Goal: Check status: Check status

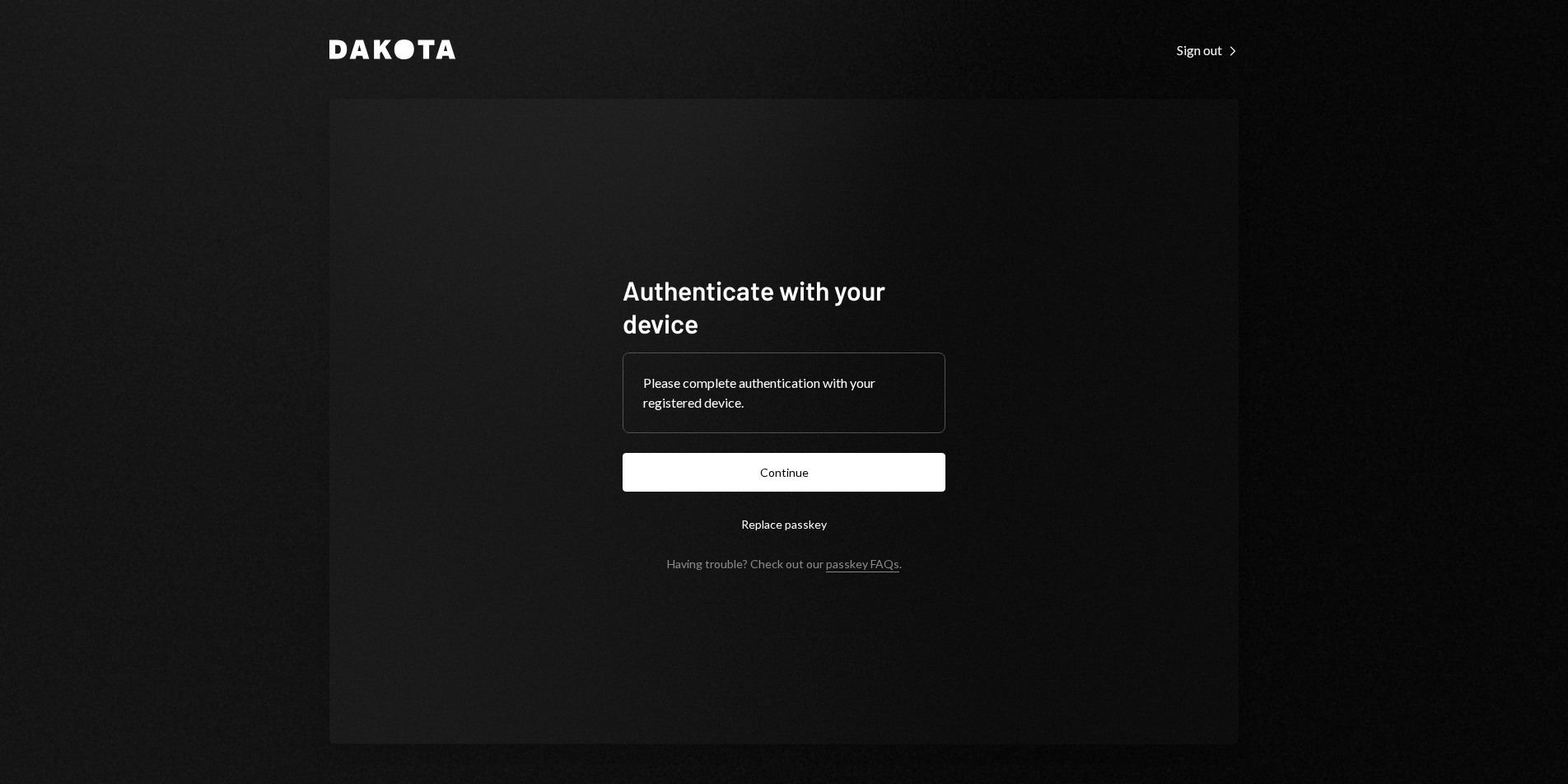
click at [809, 481] on button "Continue" at bounding box center [784, 472] width 323 height 39
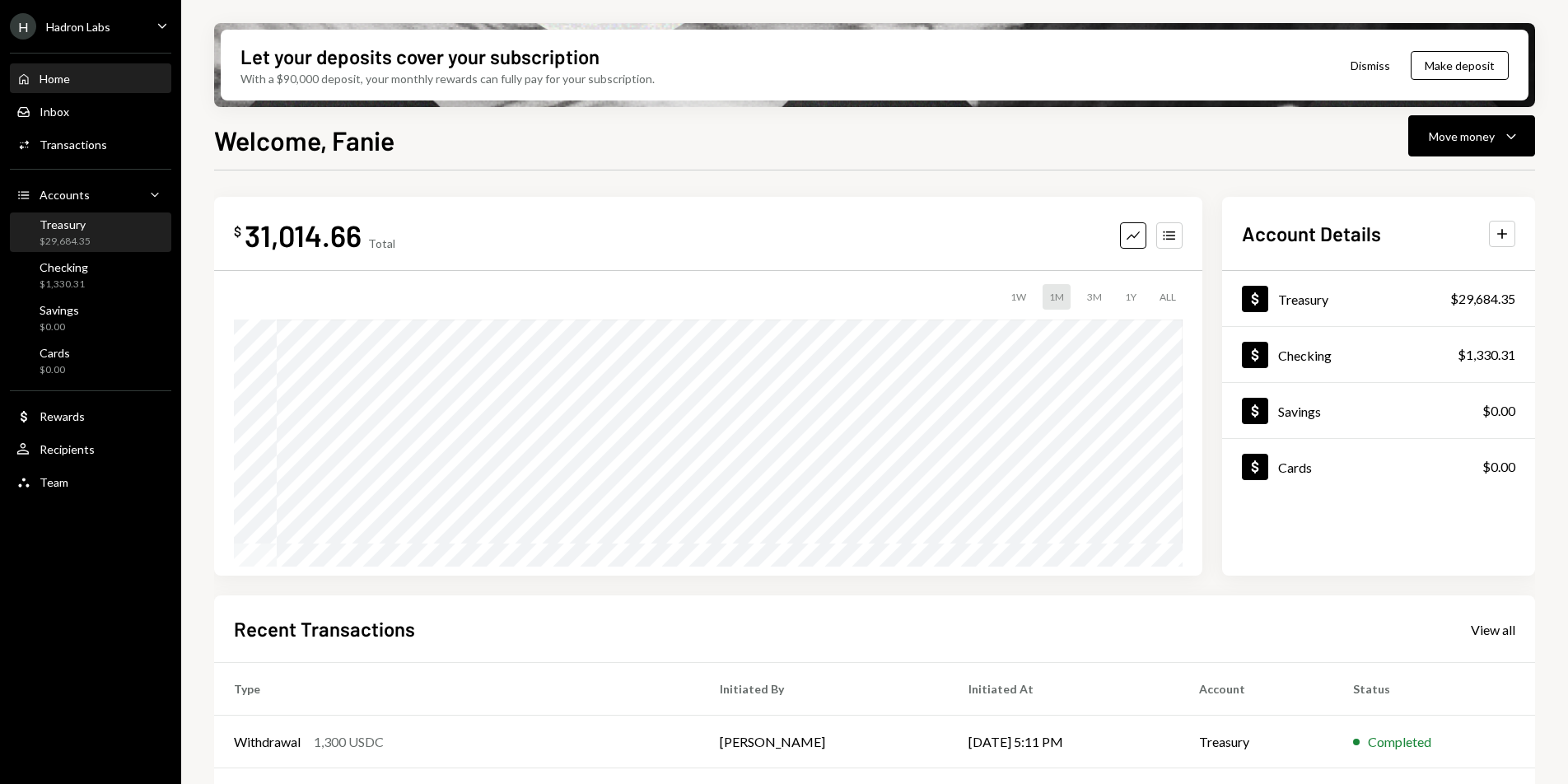
click at [68, 231] on div "Treasury" at bounding box center [65, 225] width 51 height 14
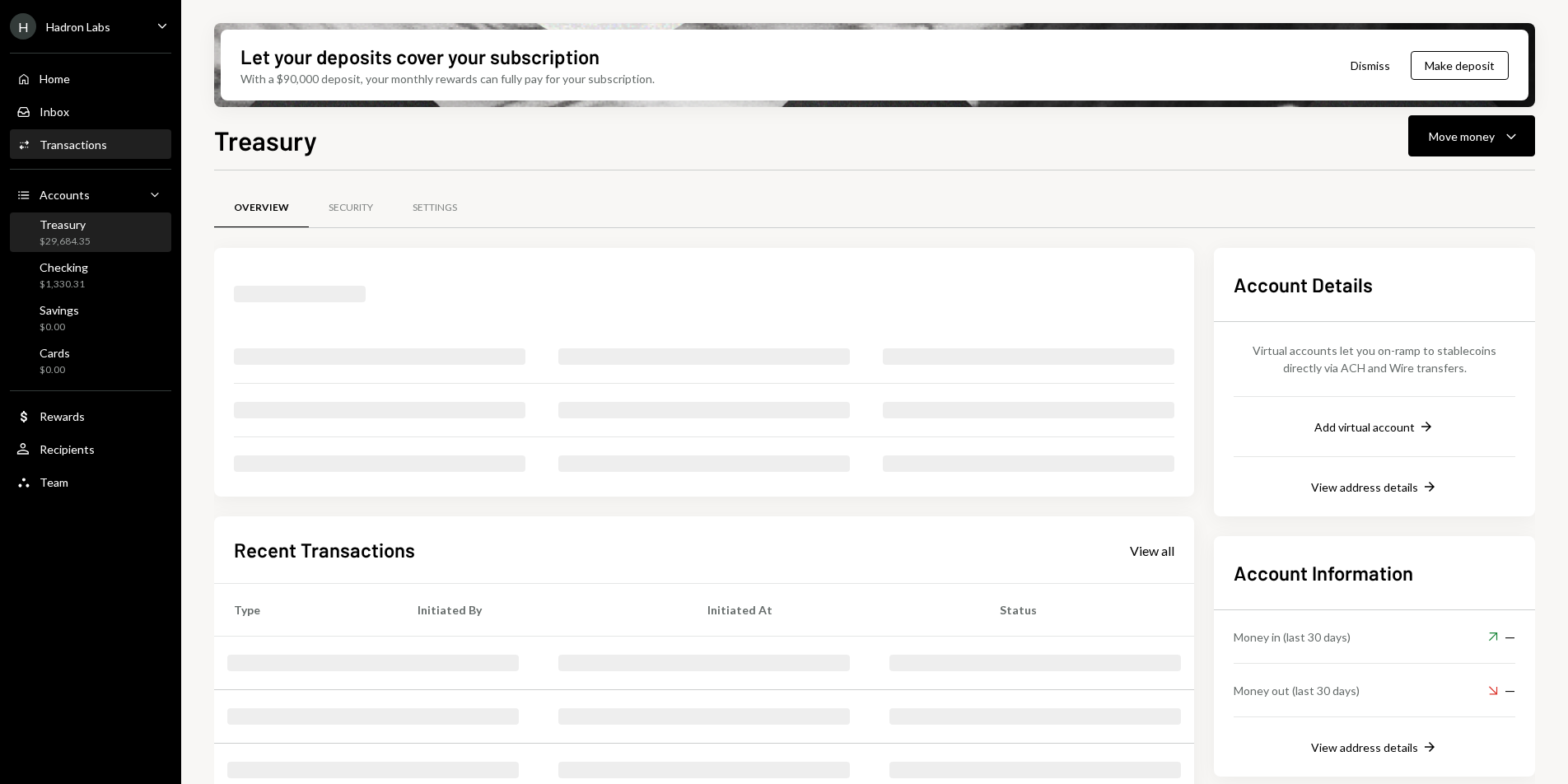
click at [108, 139] on div "Activities Transactions" at bounding box center [90, 145] width 148 height 15
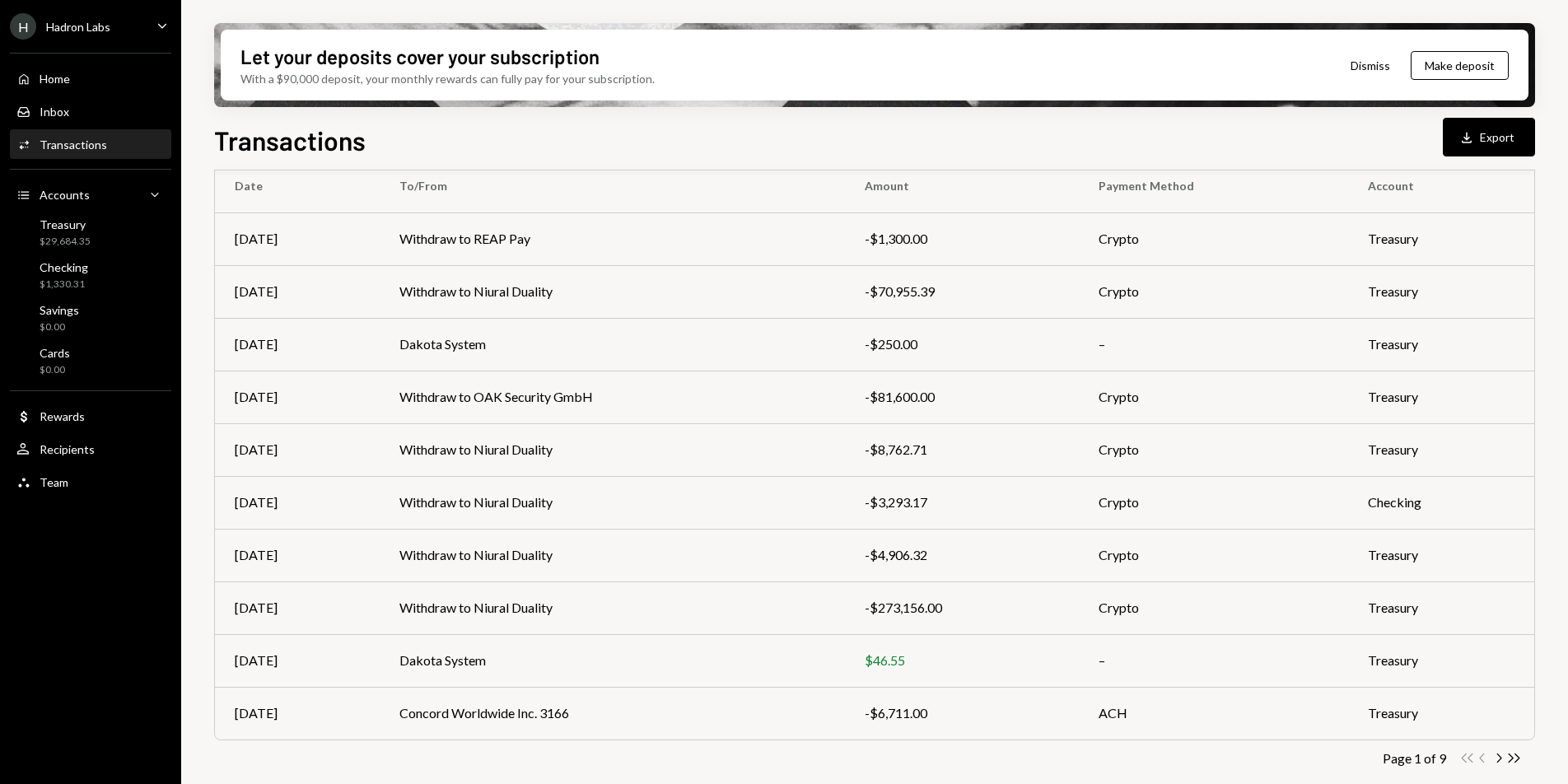
scroll to position [154, 0]
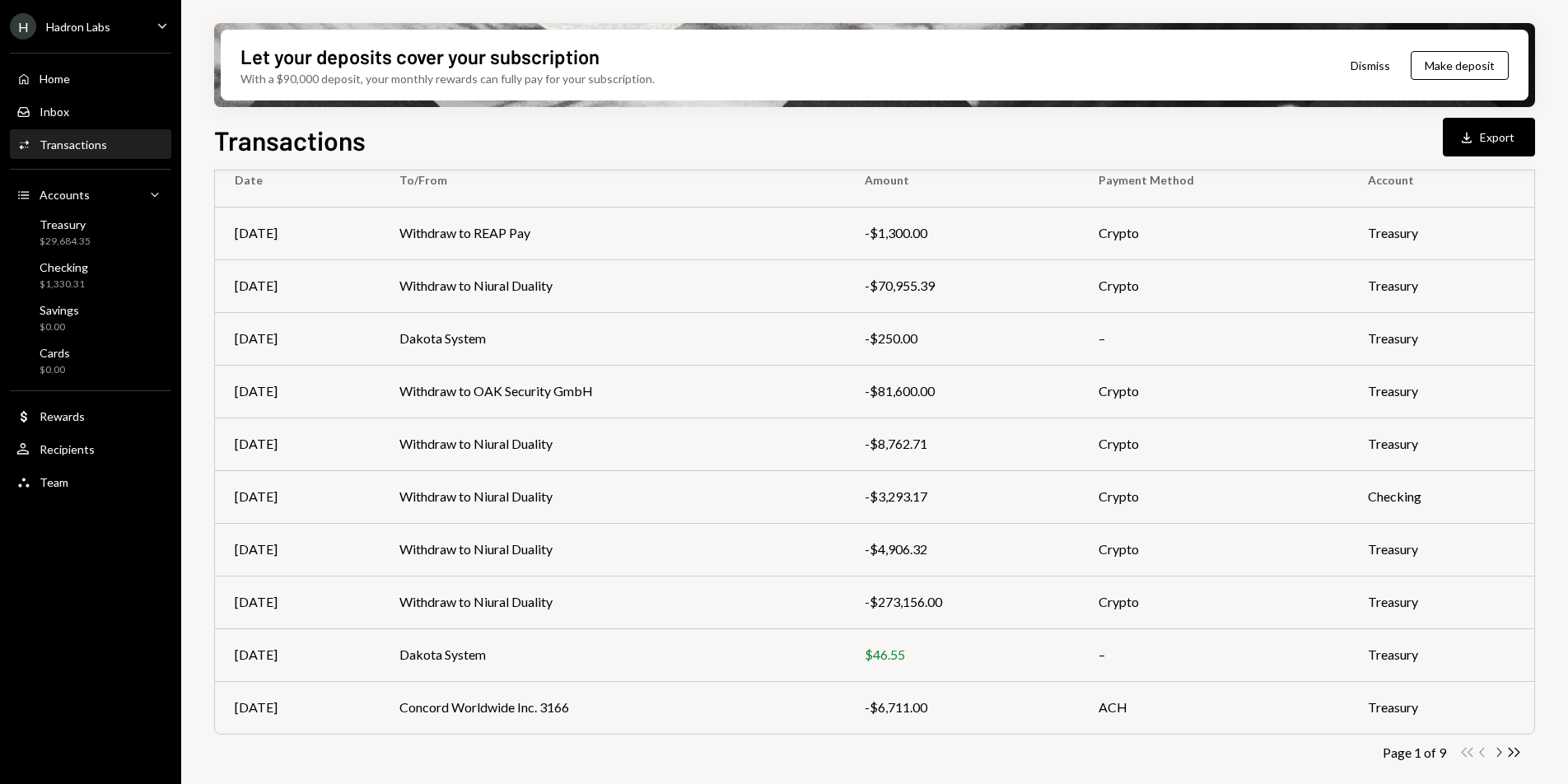
click at [1497, 755] on icon "Chevron Right" at bounding box center [1499, 753] width 16 height 16
click at [1497, 755] on div "Transactions All Activity Action Chevron Down Status Chevron Down Account Chevr…" at bounding box center [874, 486] width 1321 height 632
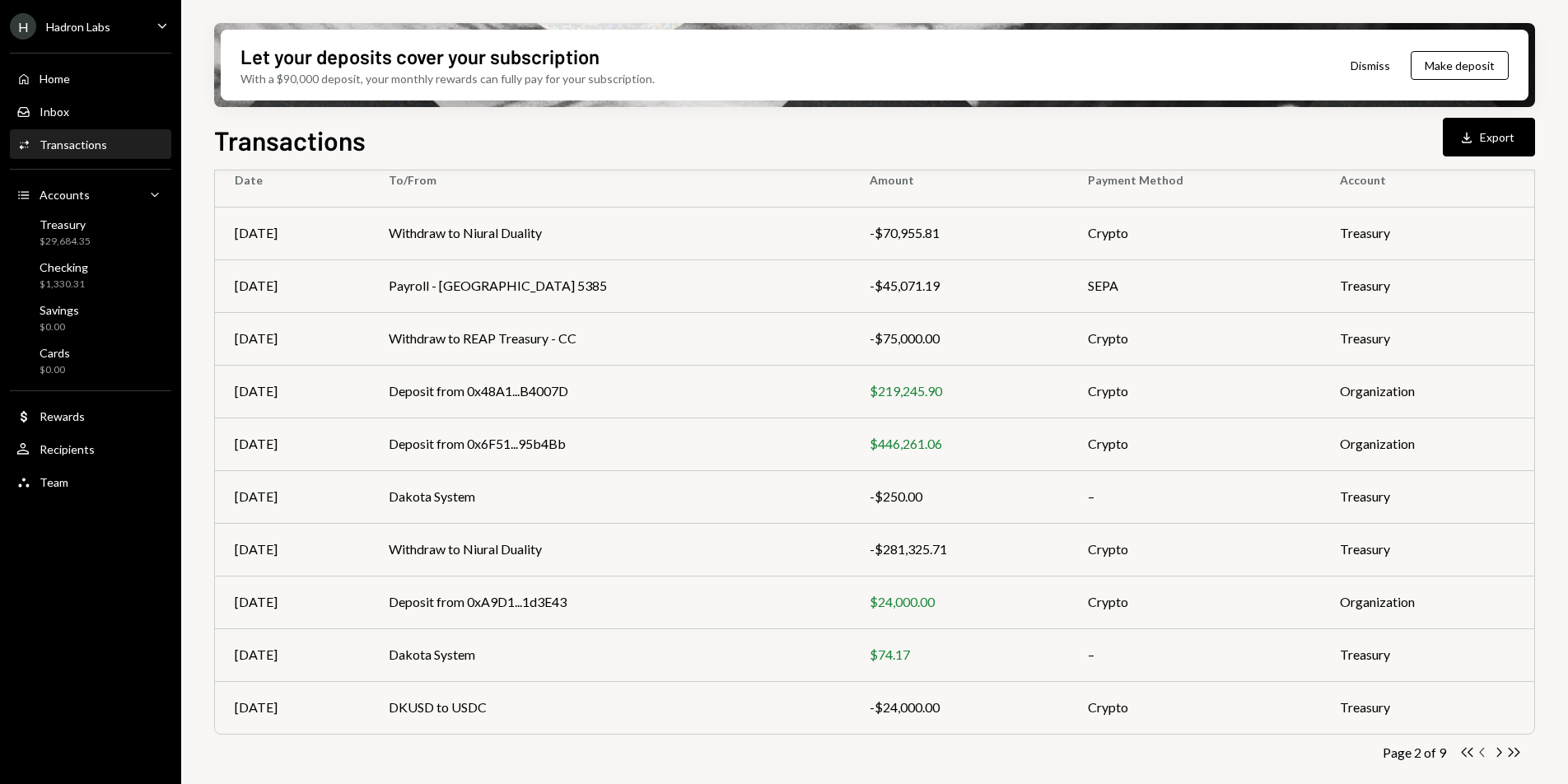
click at [1481, 754] on icon "button" at bounding box center [1481, 752] width 5 height 9
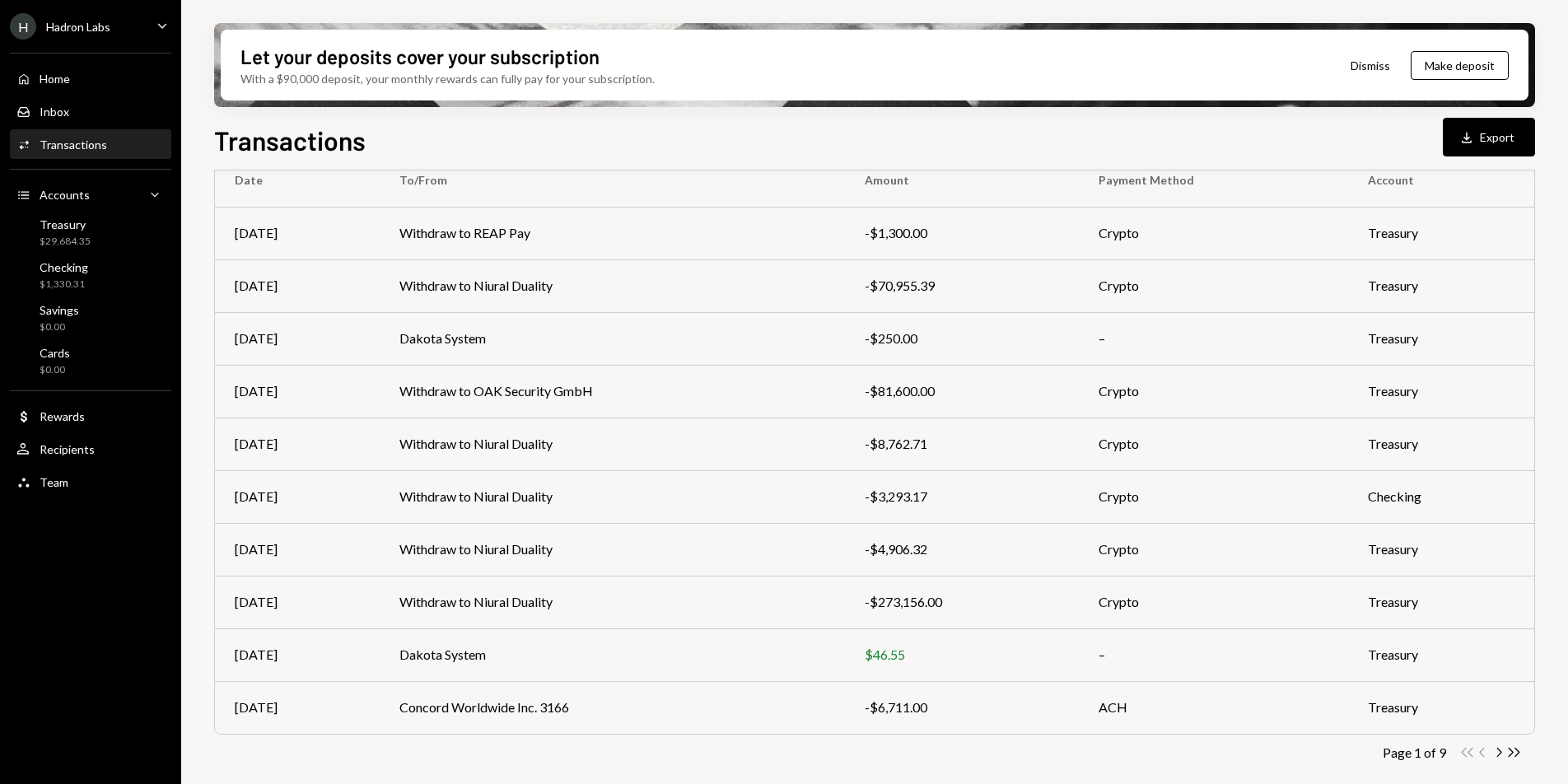
click at [906, 766] on div "Transactions All Activity Action Chevron Down Status Chevron Down Account Chevr…" at bounding box center [874, 422] width 1321 height 760
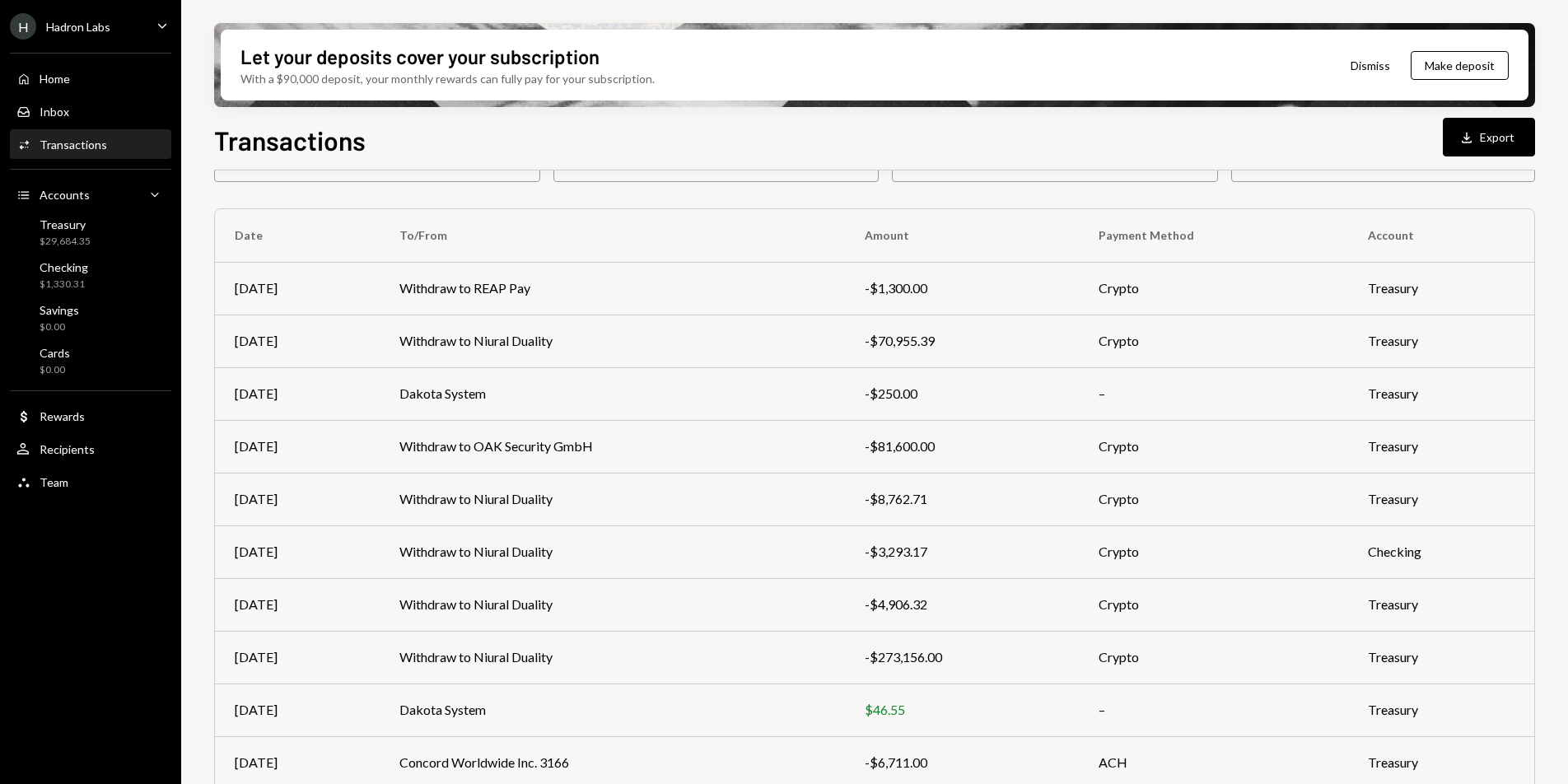
scroll to position [98, 0]
